Goal: Find specific page/section: Find specific page/section

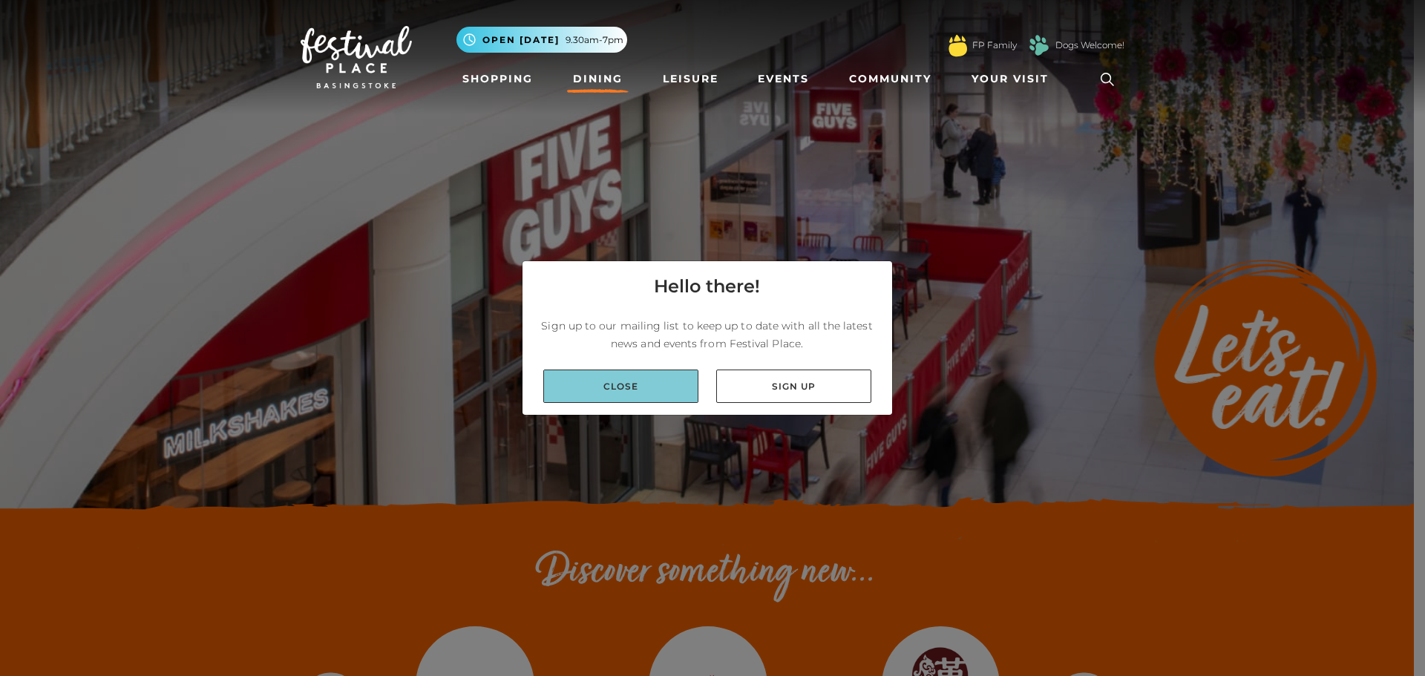
click at [648, 387] on link "Close" at bounding box center [620, 386] width 155 height 33
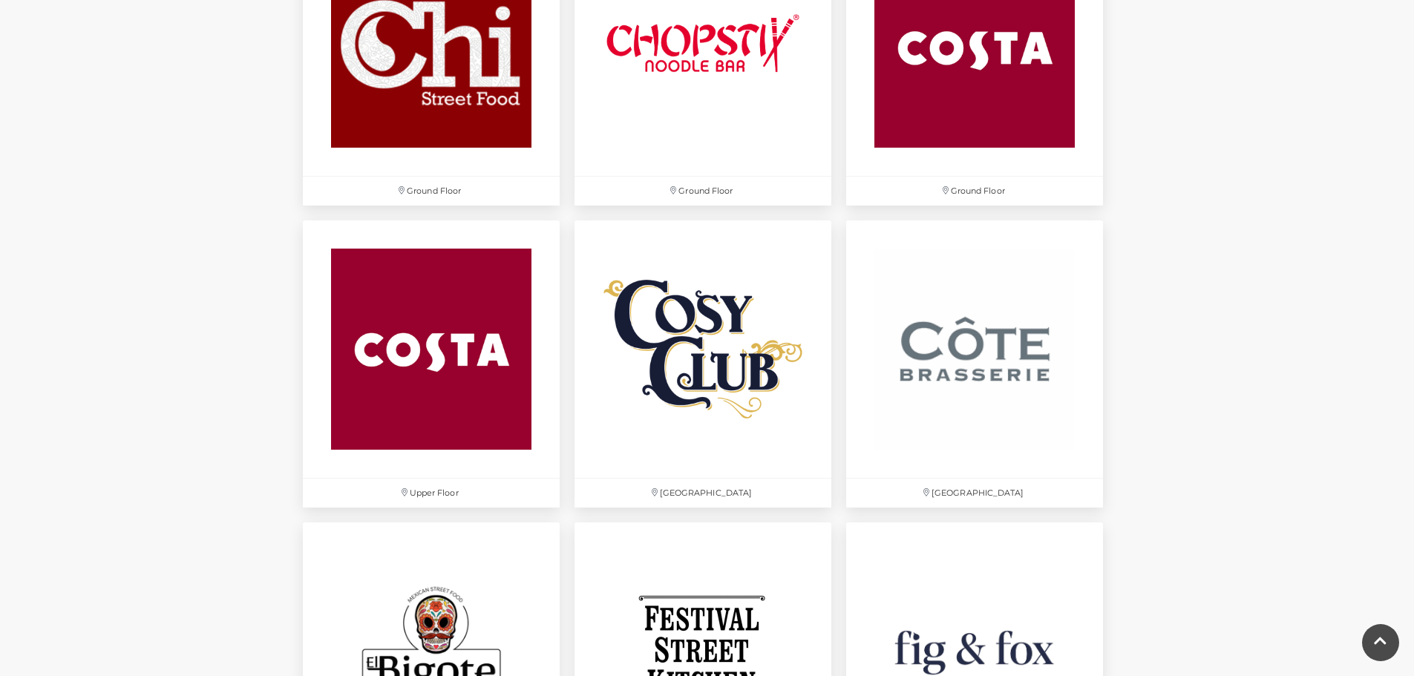
scroll to position [2004, 0]
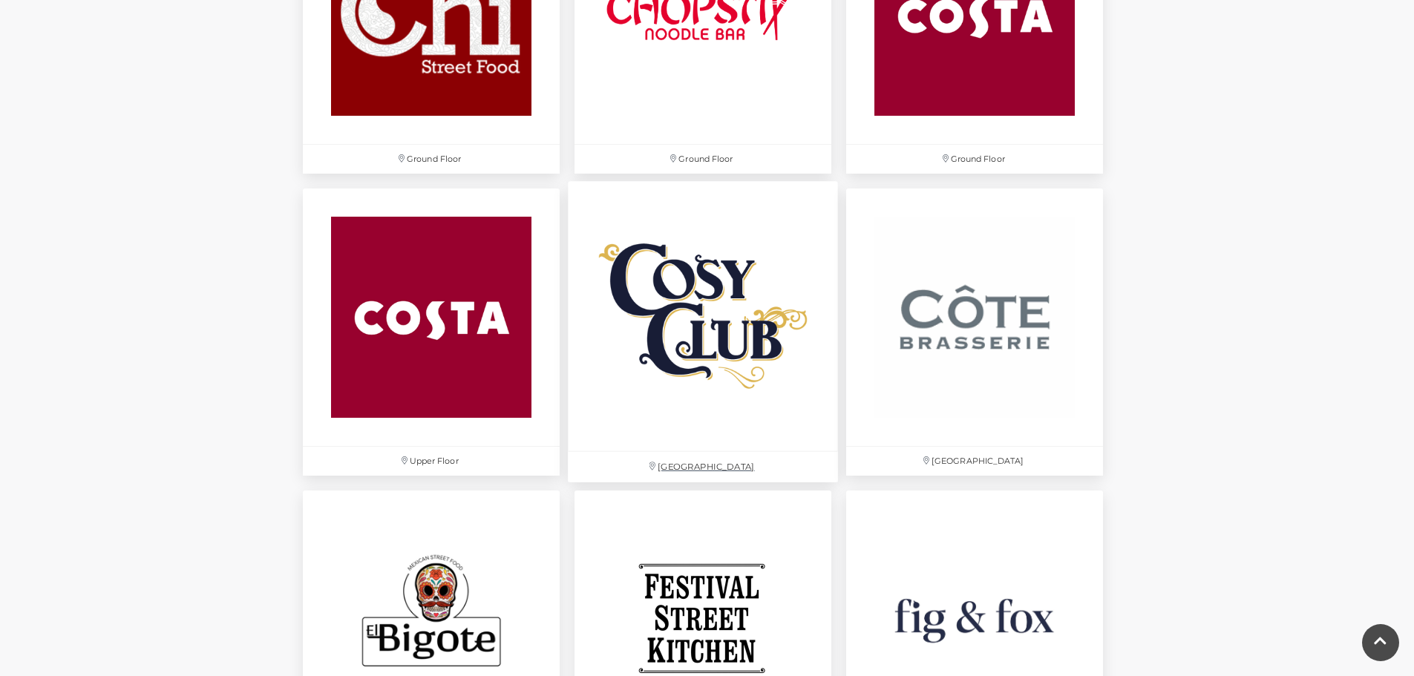
click at [729, 365] on img at bounding box center [703, 317] width 270 height 270
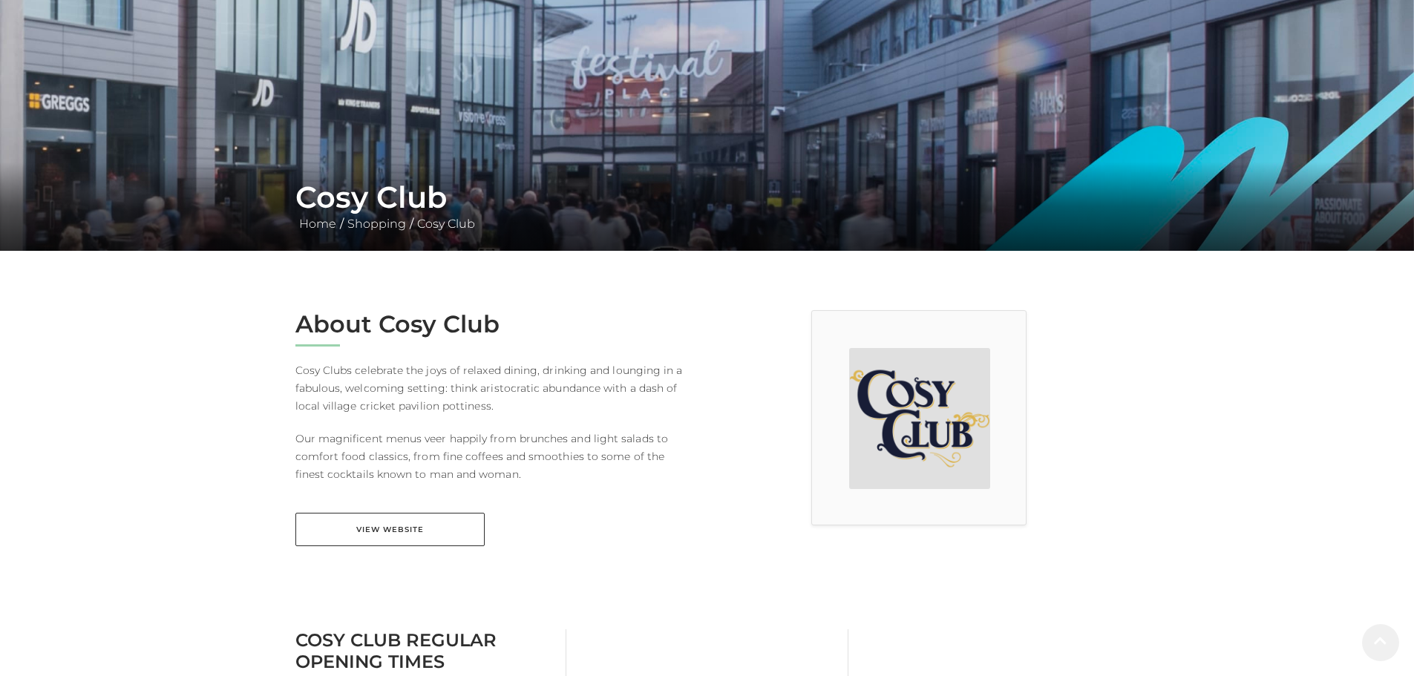
scroll to position [297, 0]
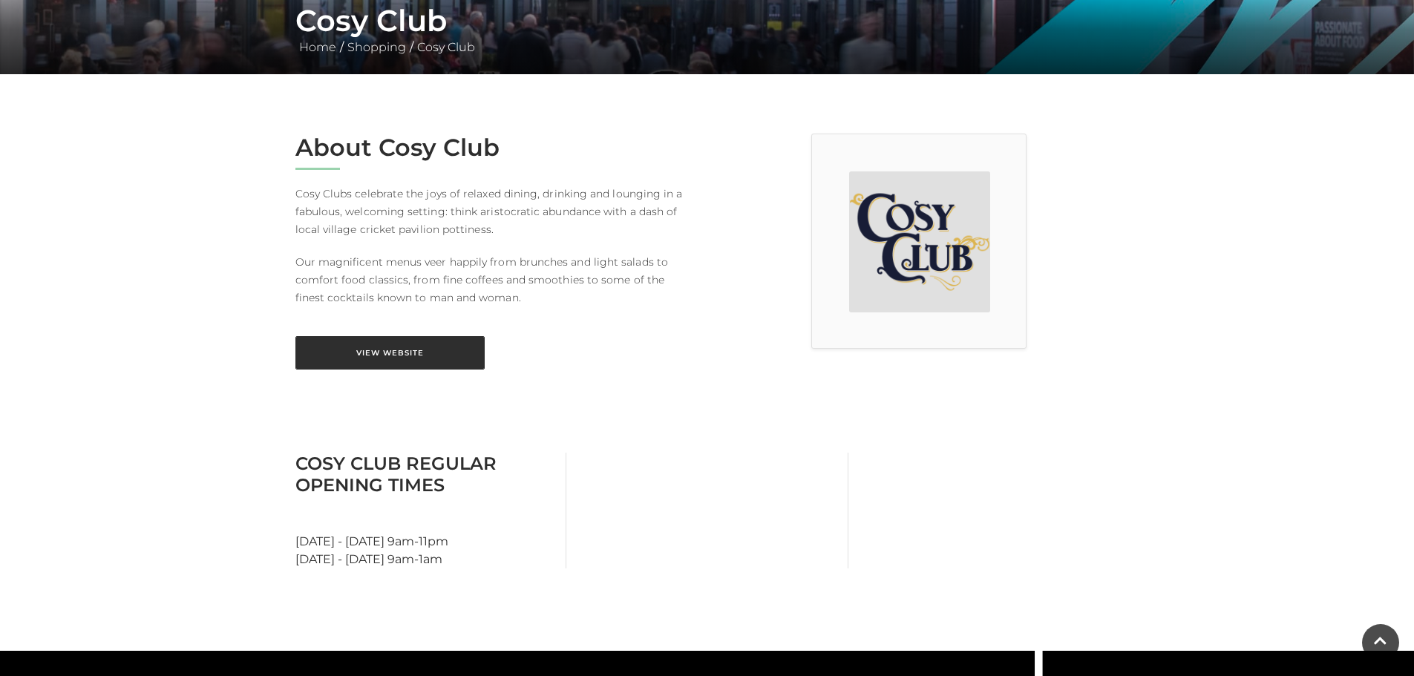
click at [389, 350] on link "View Website" at bounding box center [389, 352] width 189 height 33
click at [425, 350] on link "View Website" at bounding box center [389, 352] width 189 height 33
